Goal: Task Accomplishment & Management: Use online tool/utility

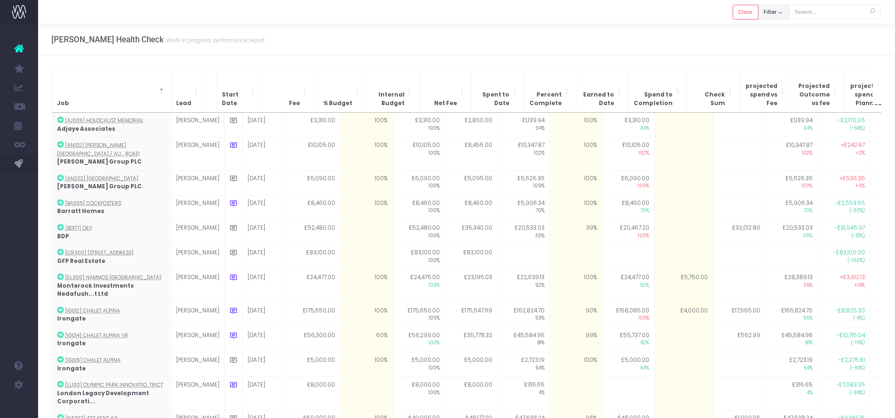
scroll to position [23, 0]
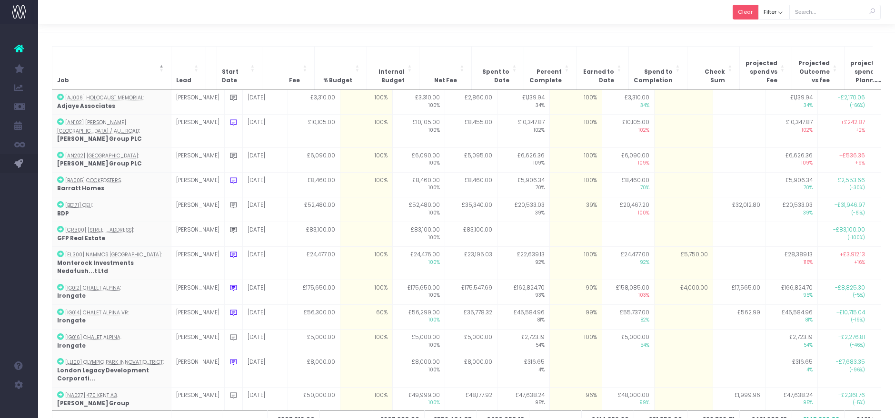
click at [746, 13] on button "Clear" at bounding box center [745, 12] width 26 height 15
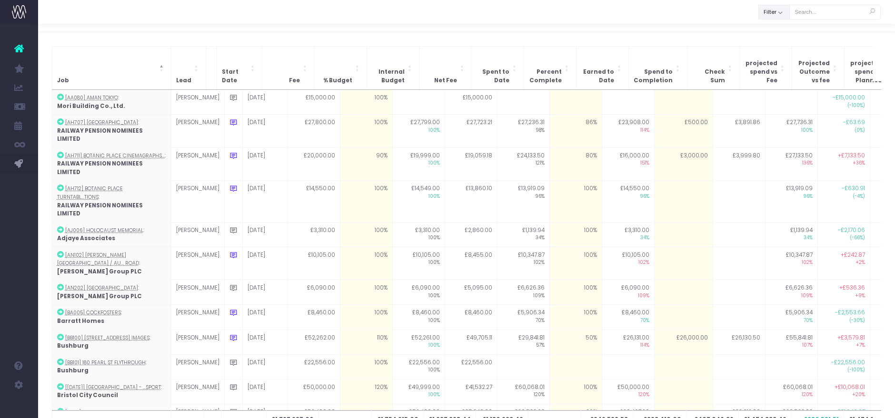
click at [771, 15] on button "Filter" at bounding box center [773, 12] width 31 height 15
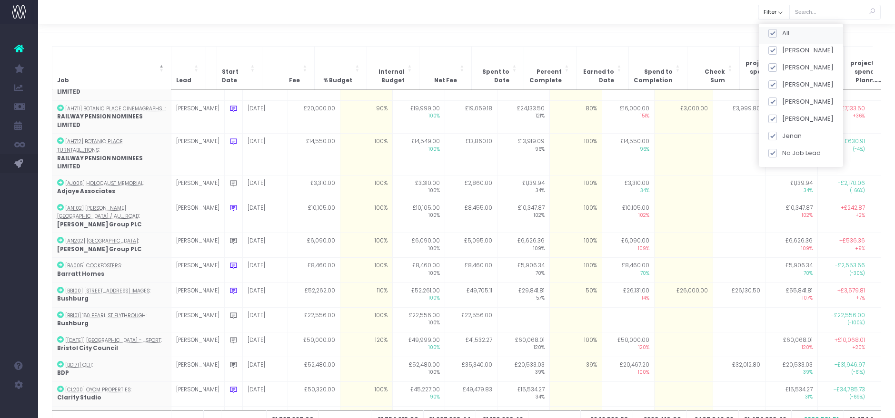
click at [775, 30] on span at bounding box center [772, 33] width 9 height 9
click at [782, 30] on input "All" at bounding box center [785, 32] width 6 height 6
checkbox input "false"
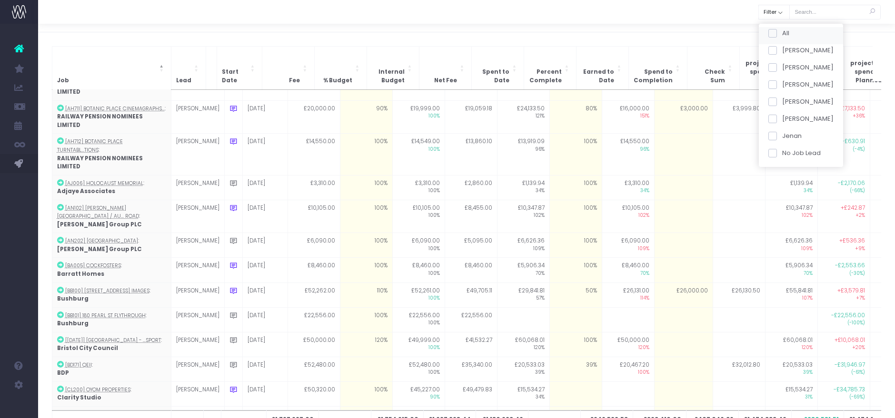
checkbox input "false"
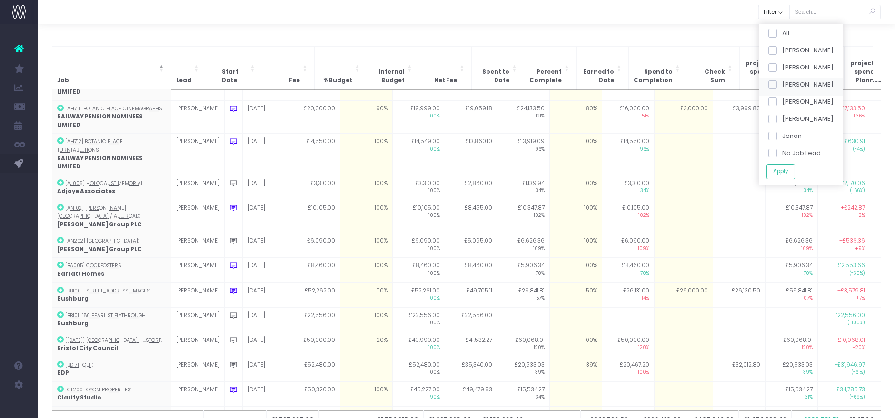
click at [777, 83] on label "[PERSON_NAME]" at bounding box center [801, 85] width 66 height 10
click at [782, 83] on input "[PERSON_NAME]" at bounding box center [785, 83] width 6 height 6
checkbox input "true"
click at [778, 168] on button "Apply" at bounding box center [780, 172] width 29 height 16
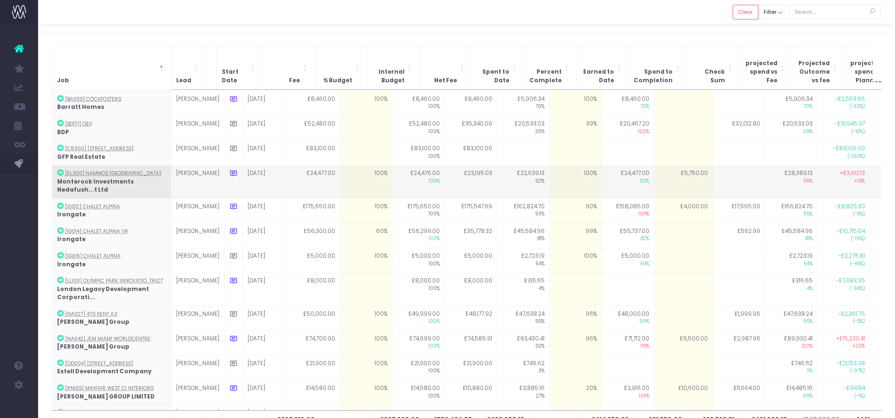
scroll to position [100, 0]
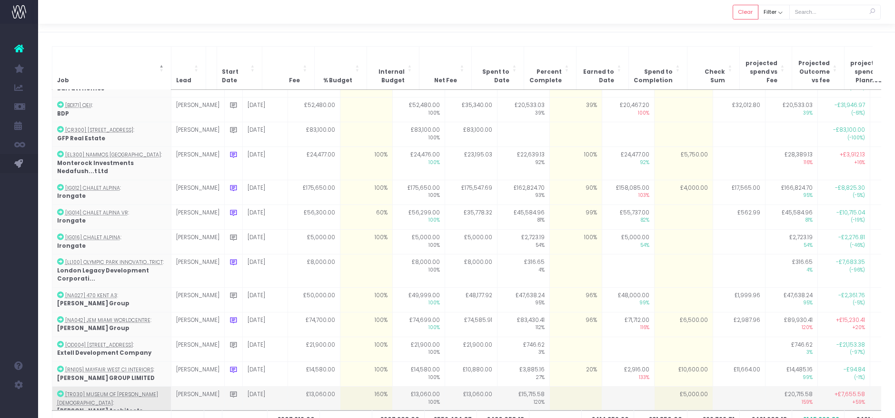
click at [672, 387] on td "£5,000.00" at bounding box center [683, 403] width 59 height 33
type input "5000"
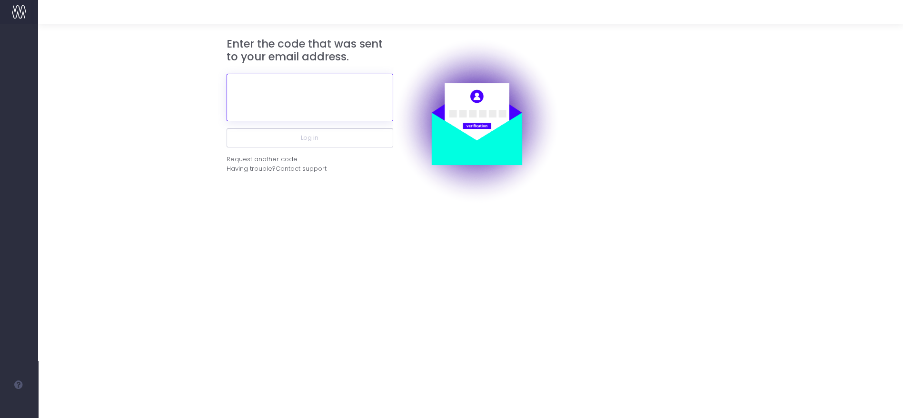
click at [321, 107] on input "text" at bounding box center [310, 98] width 167 height 48
paste input "959061"
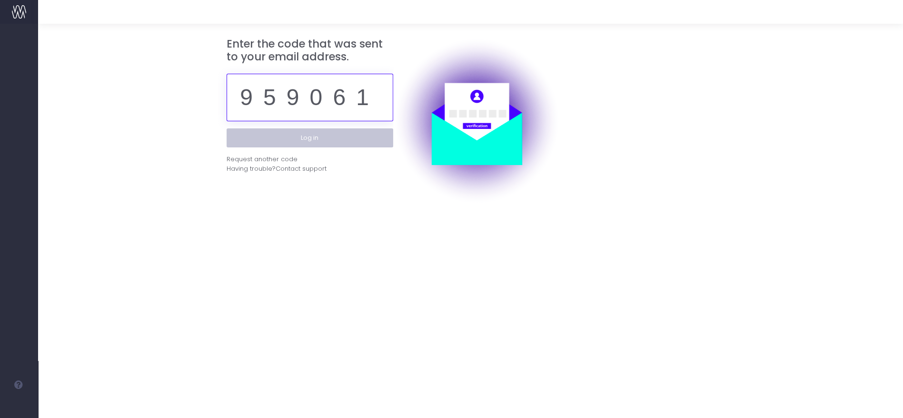
type input "959061"
click at [321, 144] on button "Log in" at bounding box center [310, 137] width 167 height 19
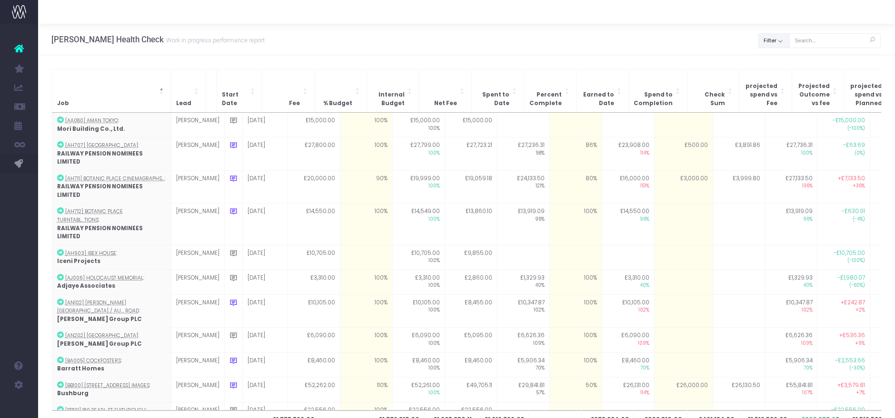
click at [779, 35] on button "Filter" at bounding box center [773, 40] width 31 height 15
click at [773, 59] on span at bounding box center [772, 62] width 9 height 9
click at [782, 59] on input "All" at bounding box center [785, 60] width 6 height 6
checkbox input "false"
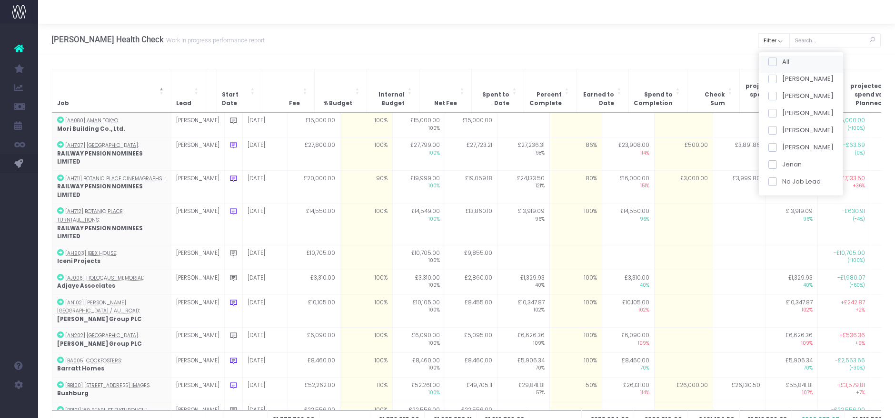
checkbox input "false"
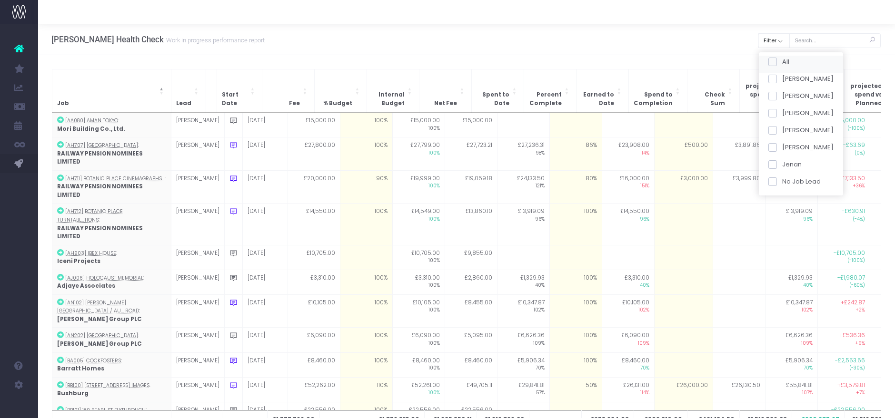
checkbox input "false"
click at [773, 109] on span at bounding box center [772, 113] width 9 height 9
click at [782, 109] on input "[PERSON_NAME]" at bounding box center [785, 112] width 6 height 6
checkbox input "true"
click at [788, 197] on button "Apply" at bounding box center [780, 200] width 29 height 16
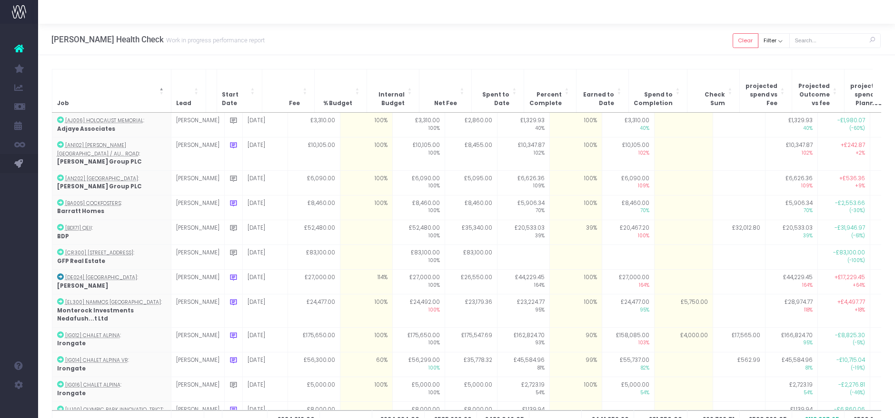
scroll to position [148, 0]
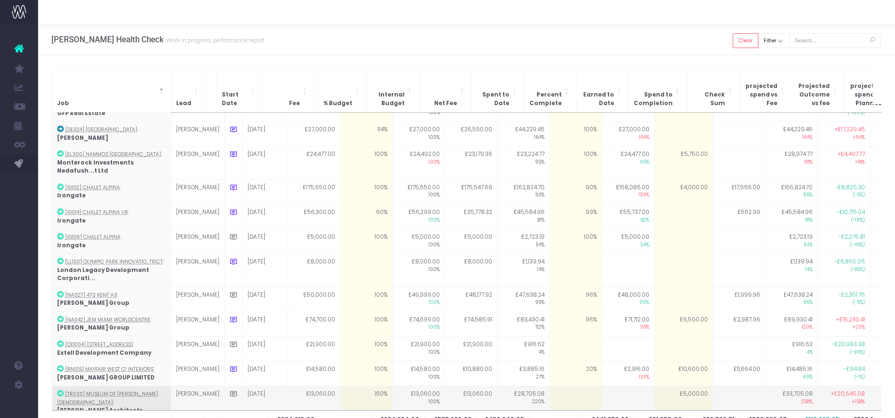
click at [662, 386] on td "£5,000.00" at bounding box center [683, 402] width 59 height 33
type input "5000"
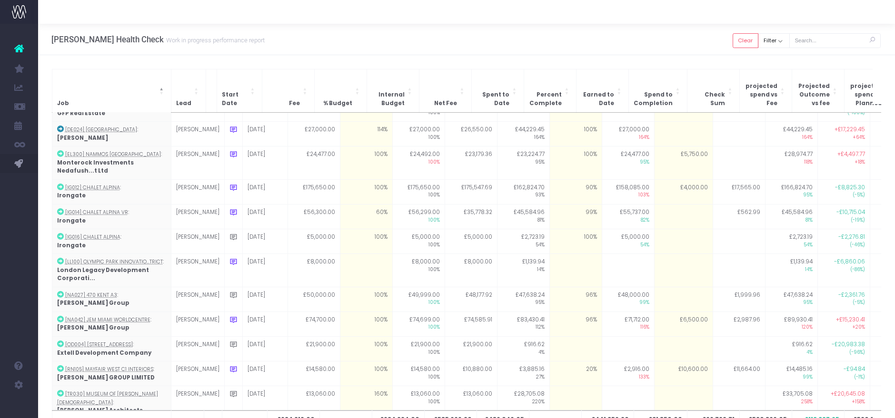
click at [674, 33] on div "Hayes Davidson Health Check Work in progress performance report Clear Filter Al…" at bounding box center [466, 39] width 857 height 31
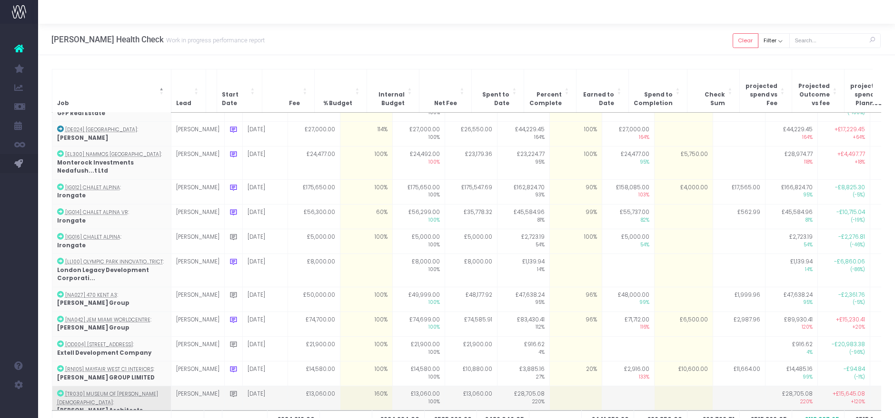
click at [573, 386] on td at bounding box center [575, 402] width 52 height 33
type input "100"
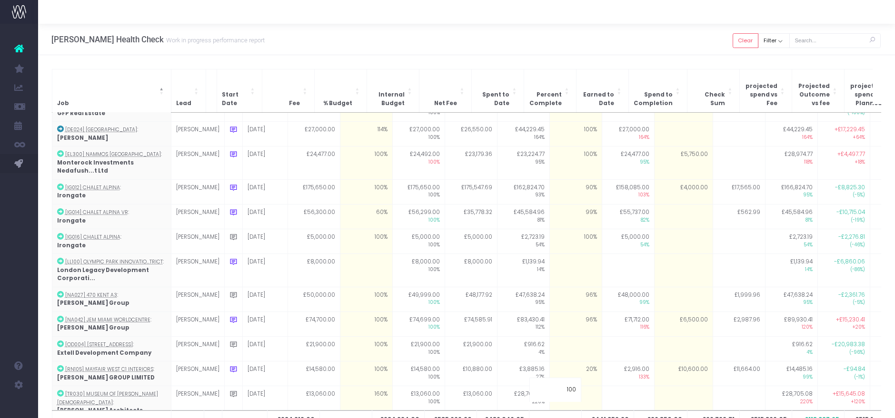
click at [632, 38] on div "Hayes Davidson Health Check Work in progress performance report Clear Filter Al…" at bounding box center [466, 39] width 857 height 31
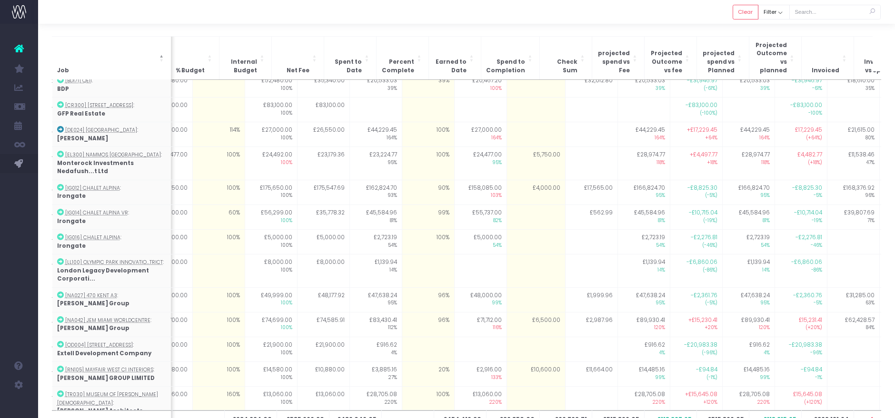
scroll to position [0, 0]
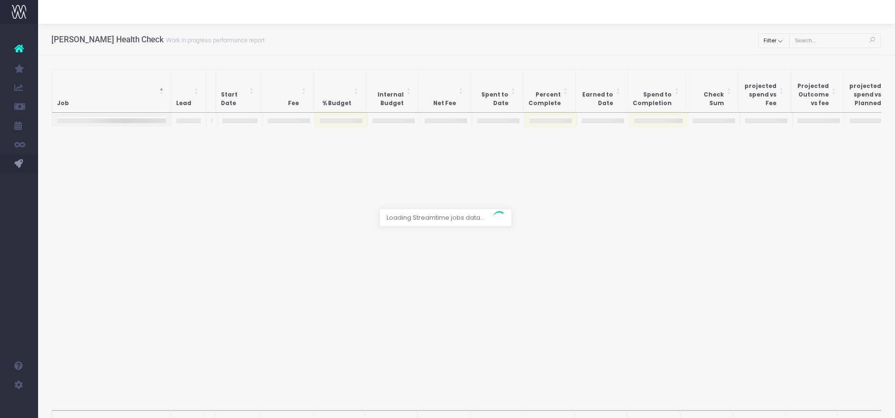
click at [771, 42] on div at bounding box center [447, 209] width 895 height 418
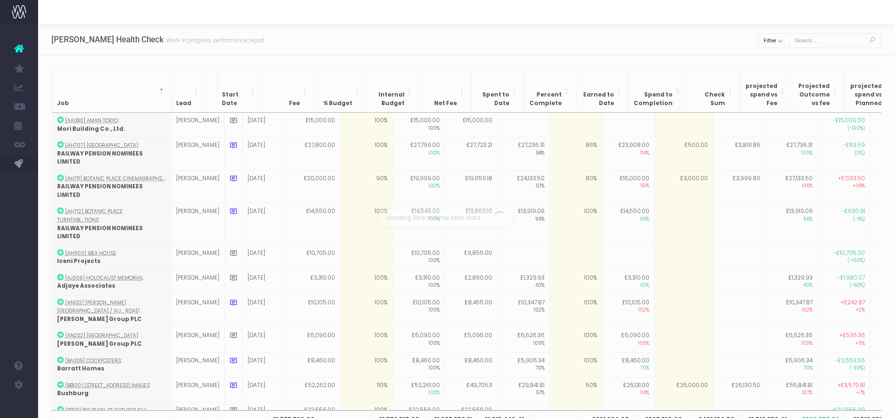
click at [774, 40] on div at bounding box center [447, 209] width 895 height 418
click at [777, 39] on button "Filter" at bounding box center [773, 40] width 31 height 15
click at [773, 60] on span at bounding box center [772, 62] width 9 height 9
click at [782, 60] on input "All" at bounding box center [785, 60] width 6 height 6
checkbox input "false"
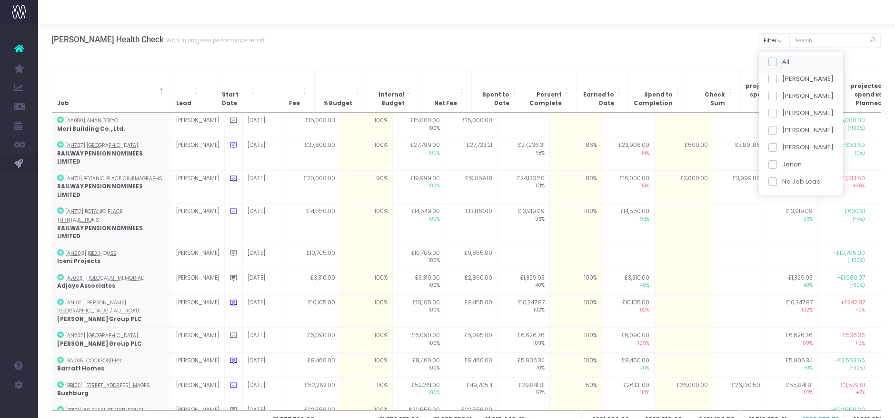
checkbox input "false"
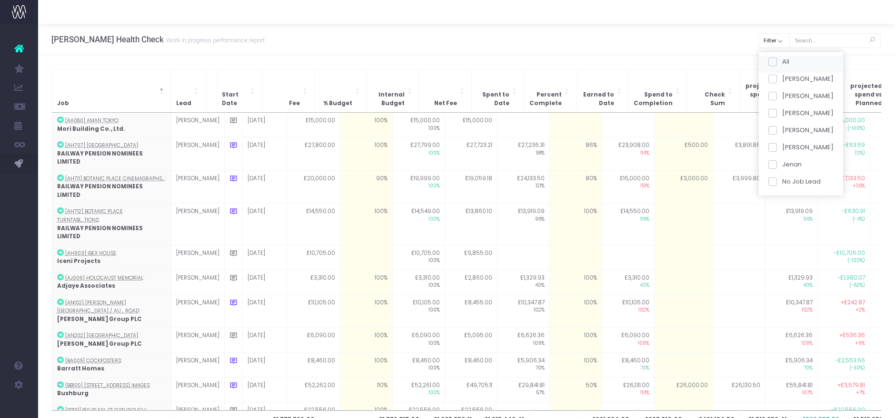
checkbox input "false"
click at [772, 116] on span at bounding box center [772, 113] width 9 height 9
click at [782, 115] on input "[PERSON_NAME]" at bounding box center [785, 112] width 6 height 6
checkbox input "true"
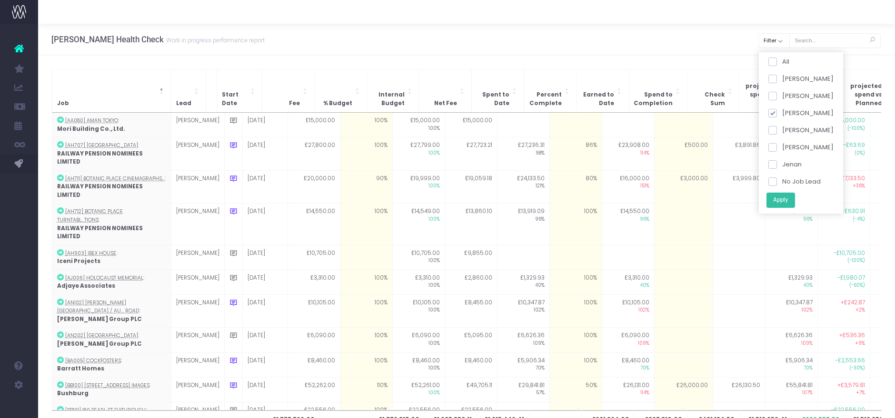
click at [777, 197] on button "Apply" at bounding box center [780, 200] width 29 height 16
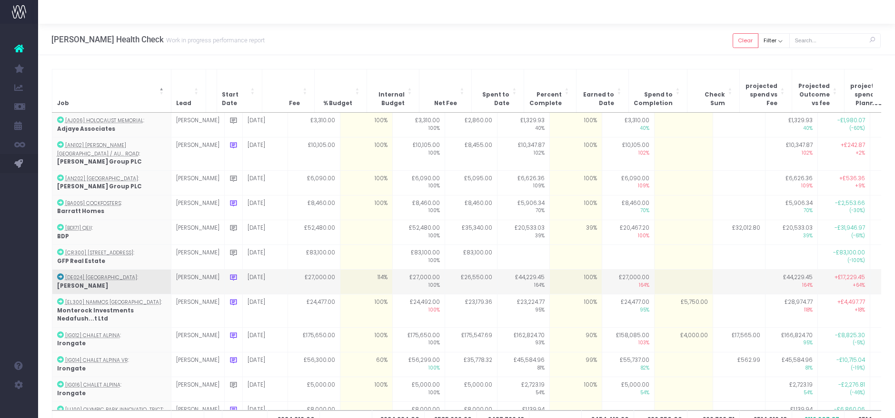
scroll to position [148, 0]
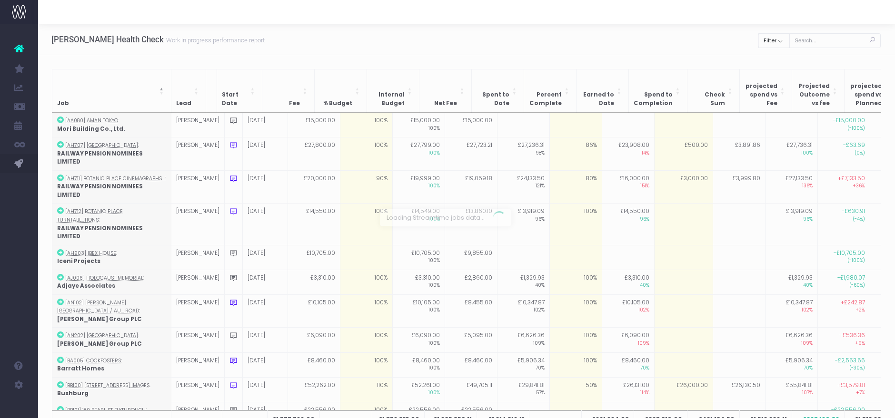
click at [782, 41] on div at bounding box center [447, 209] width 895 height 418
click at [781, 44] on button "Filter" at bounding box center [773, 40] width 31 height 15
click at [776, 60] on span at bounding box center [772, 62] width 9 height 9
click at [782, 60] on input "All" at bounding box center [785, 60] width 6 height 6
checkbox input "false"
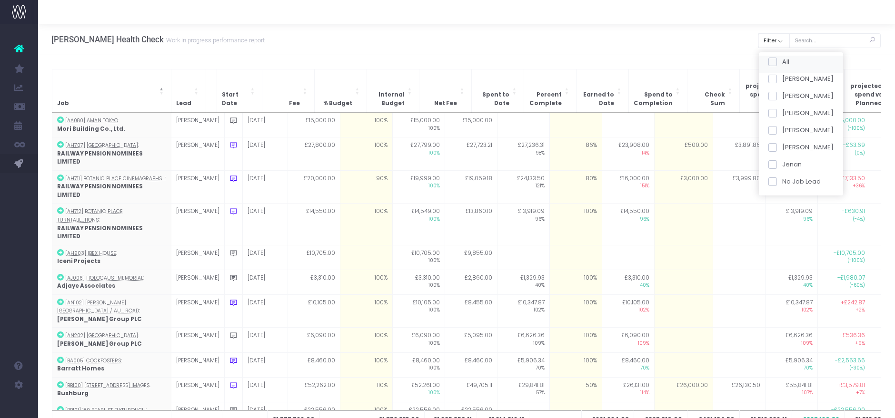
checkbox input "false"
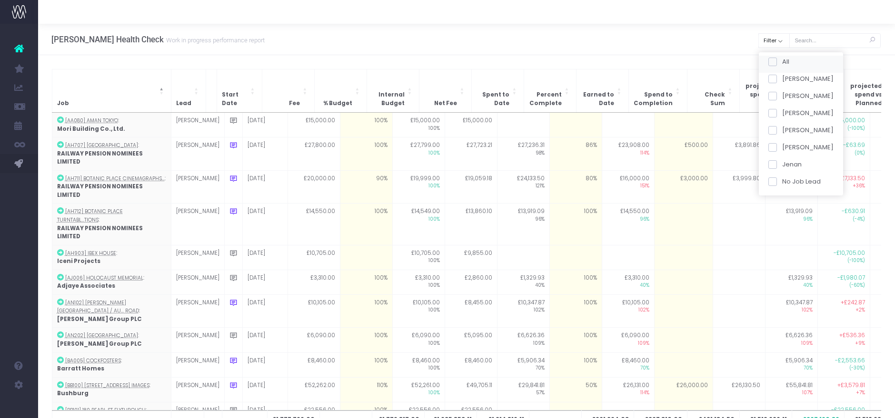
checkbox input "false"
click at [772, 116] on span at bounding box center [772, 113] width 9 height 9
click at [782, 115] on input "[PERSON_NAME]" at bounding box center [785, 112] width 6 height 6
checkbox input "true"
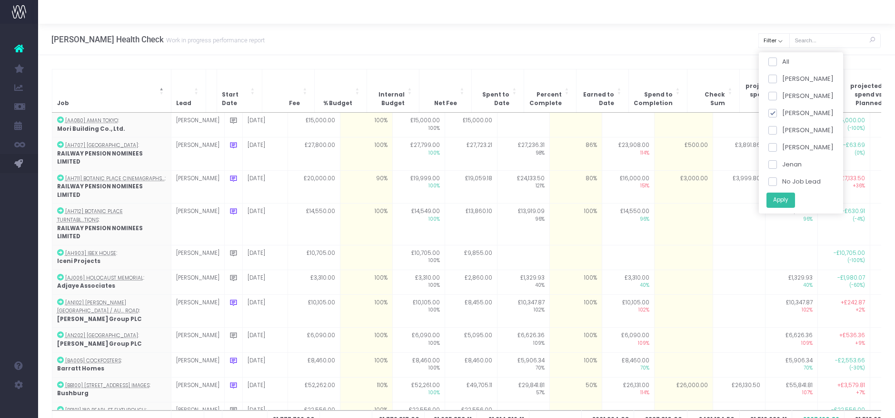
click at [781, 206] on button "Apply" at bounding box center [780, 200] width 29 height 16
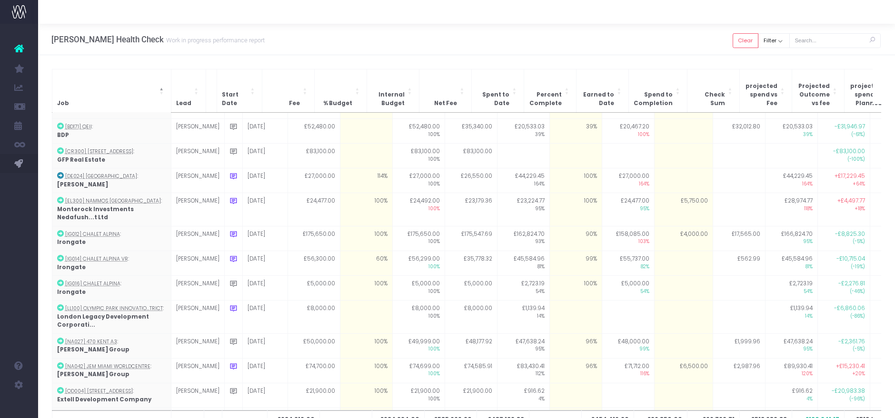
scroll to position [148, 0]
